Goal: Use online tool/utility

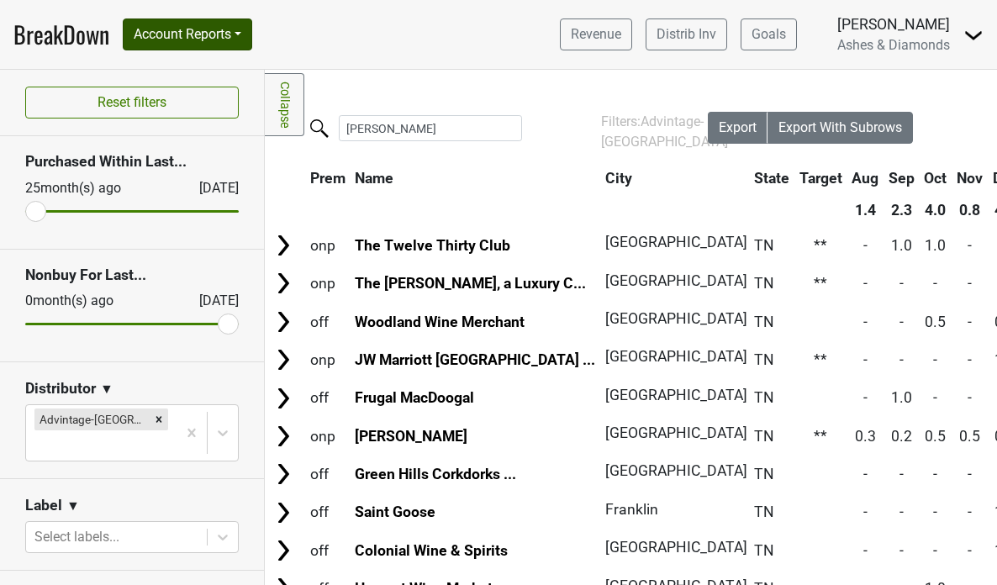
scroll to position [0, 3]
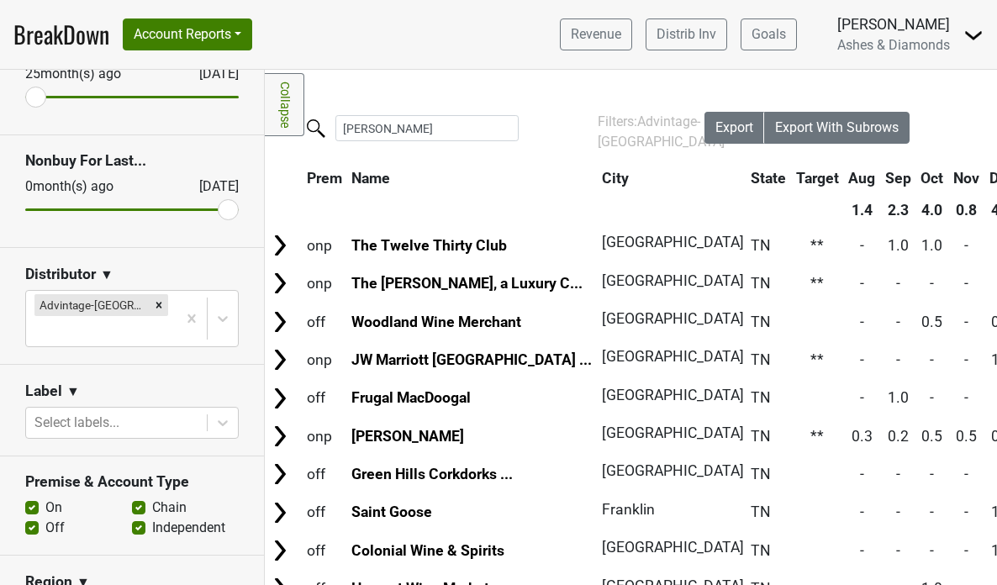
click at [214, 15] on nav "BreakDown Account Reports SuperRanker Map Award Progress Chain Compliance CRM N…" at bounding box center [498, 34] width 997 height 69
click at [211, 40] on button "Account Reports" at bounding box center [188, 35] width 130 height 32
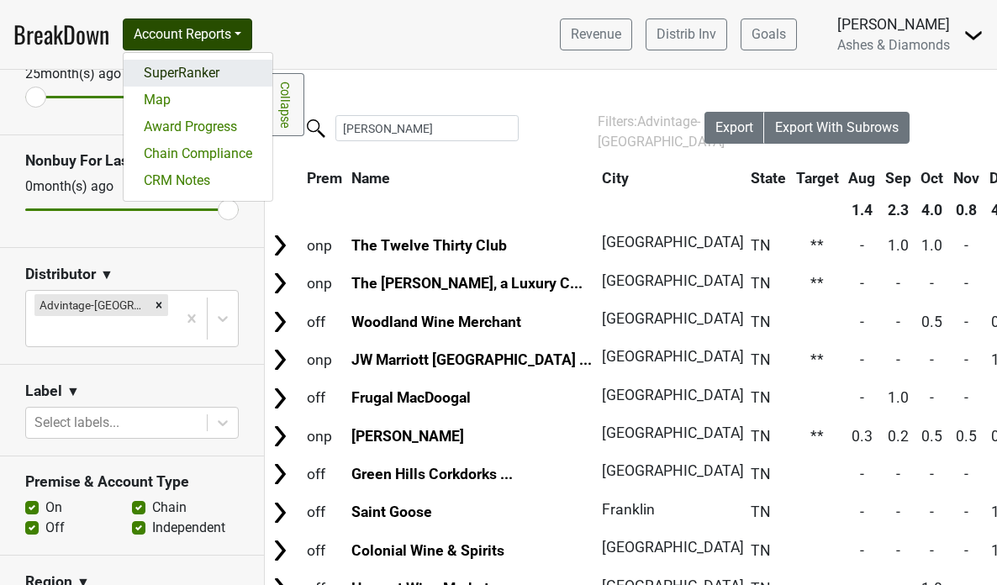
click at [192, 81] on link "SuperRanker" at bounding box center [198, 73] width 149 height 27
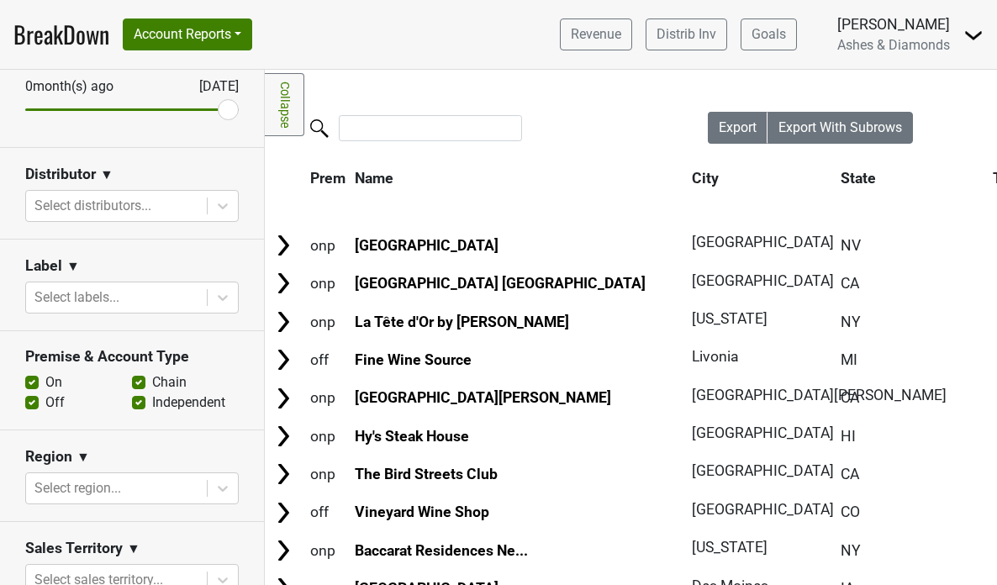
scroll to position [215, 0]
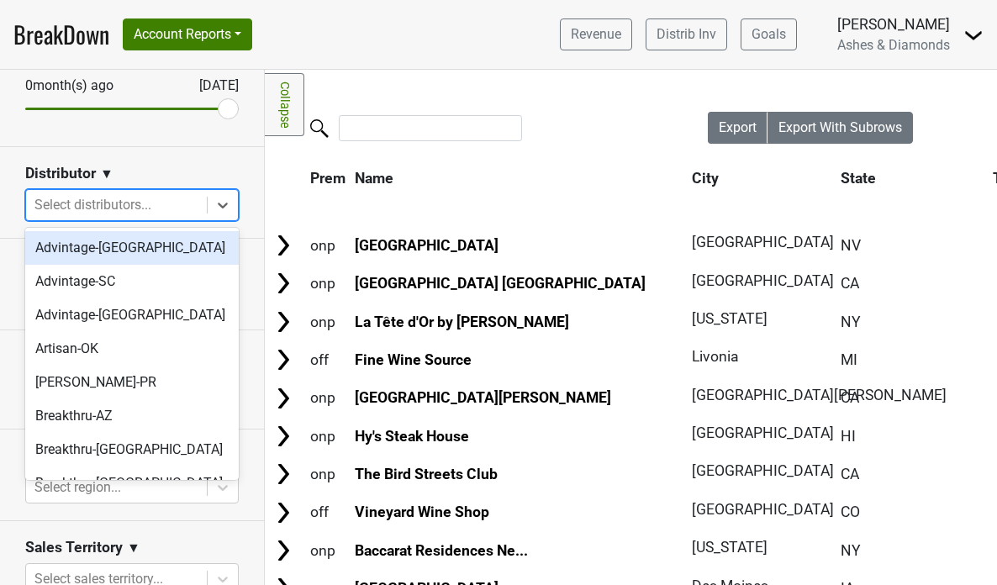
click at [165, 210] on div at bounding box center [116, 205] width 164 height 24
type input "ca"
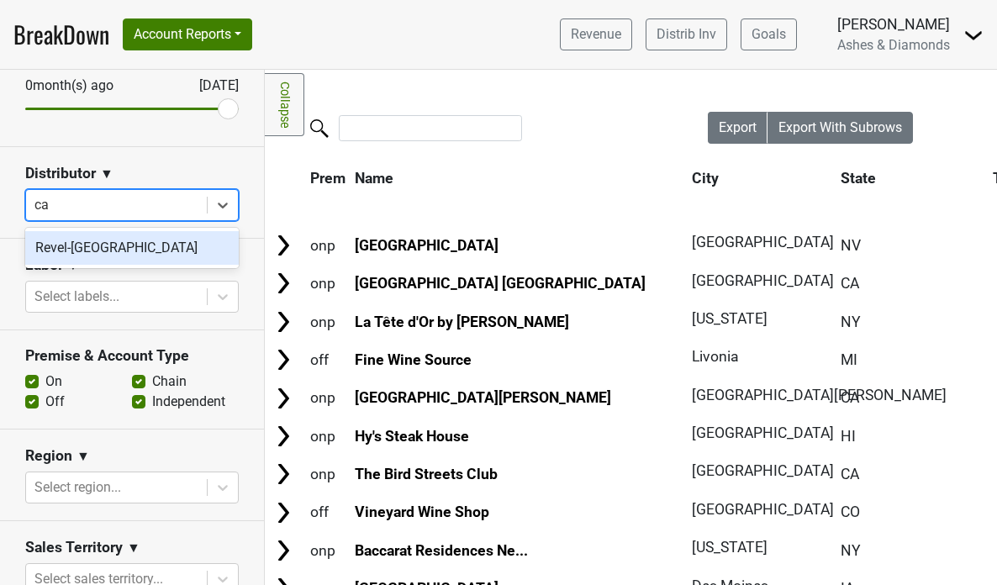
click at [124, 248] on div "Revel-CA" at bounding box center [132, 248] width 214 height 34
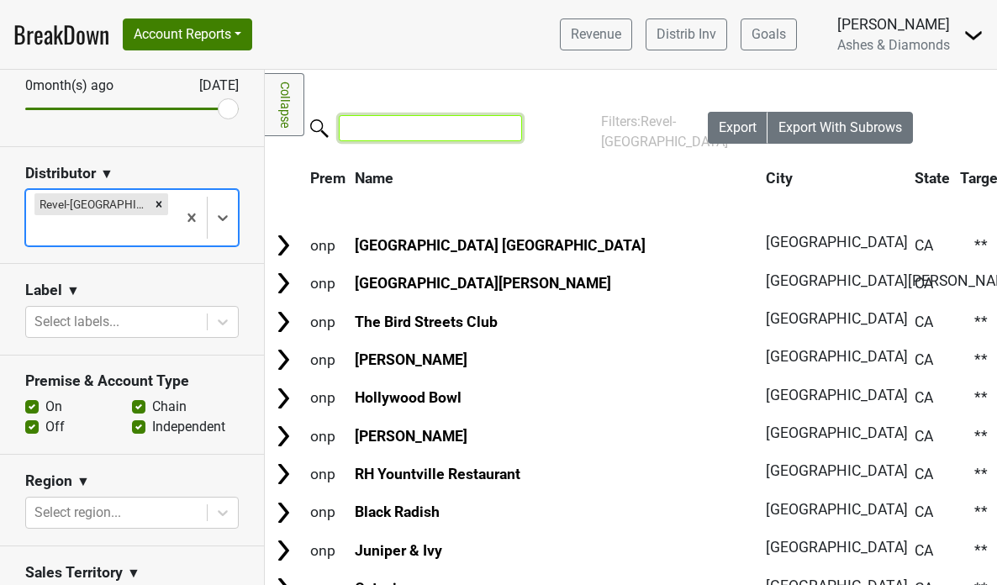
click at [411, 124] on input "search" at bounding box center [430, 128] width 183 height 26
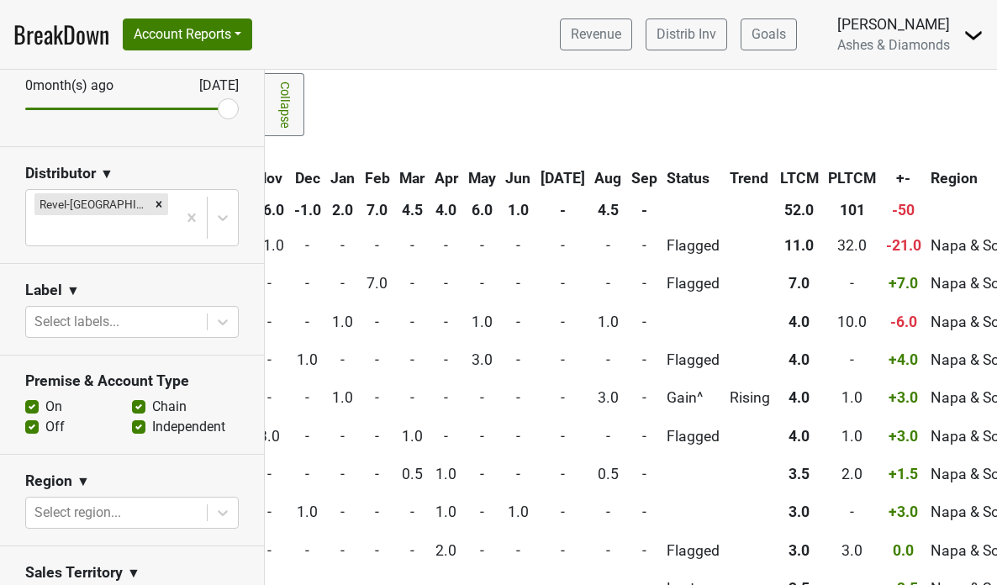
scroll to position [0, 717]
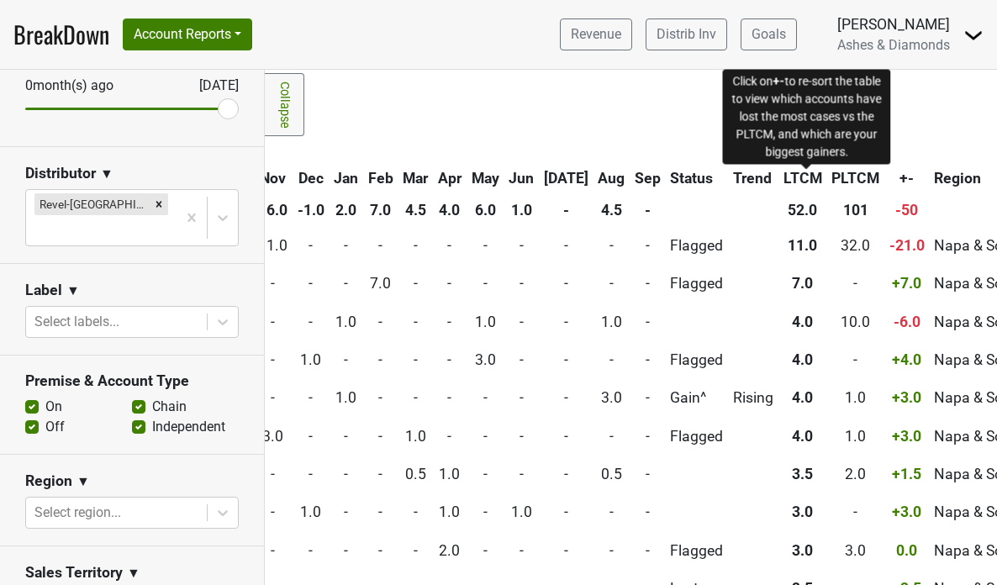
type input "napa"
click at [900, 176] on span "+-" at bounding box center [907, 178] width 14 height 17
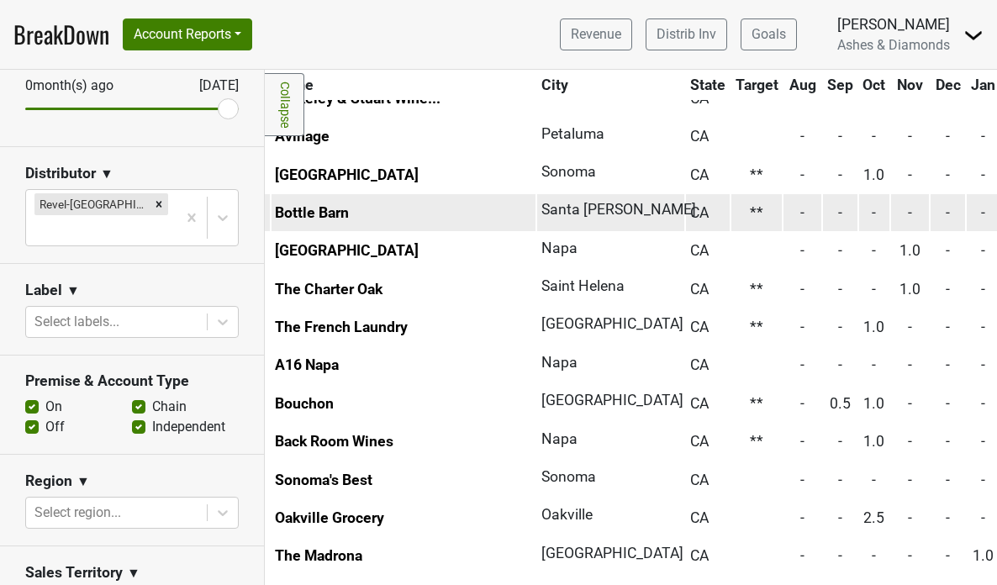
scroll to position [452, 0]
